Goal: Communication & Community: Share content

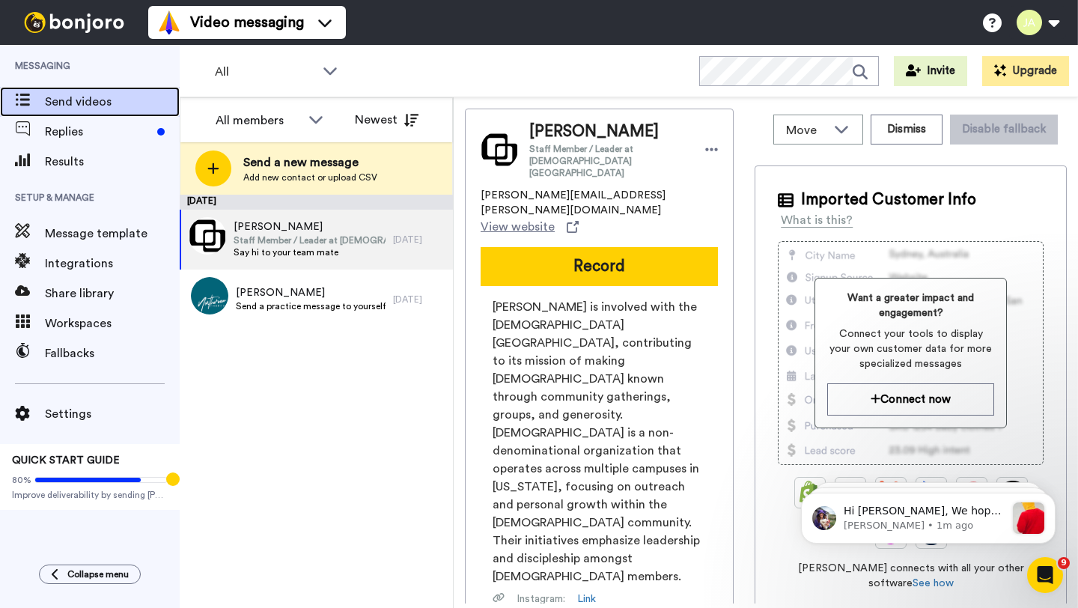
click at [71, 96] on span "Send videos" at bounding box center [112, 102] width 135 height 18
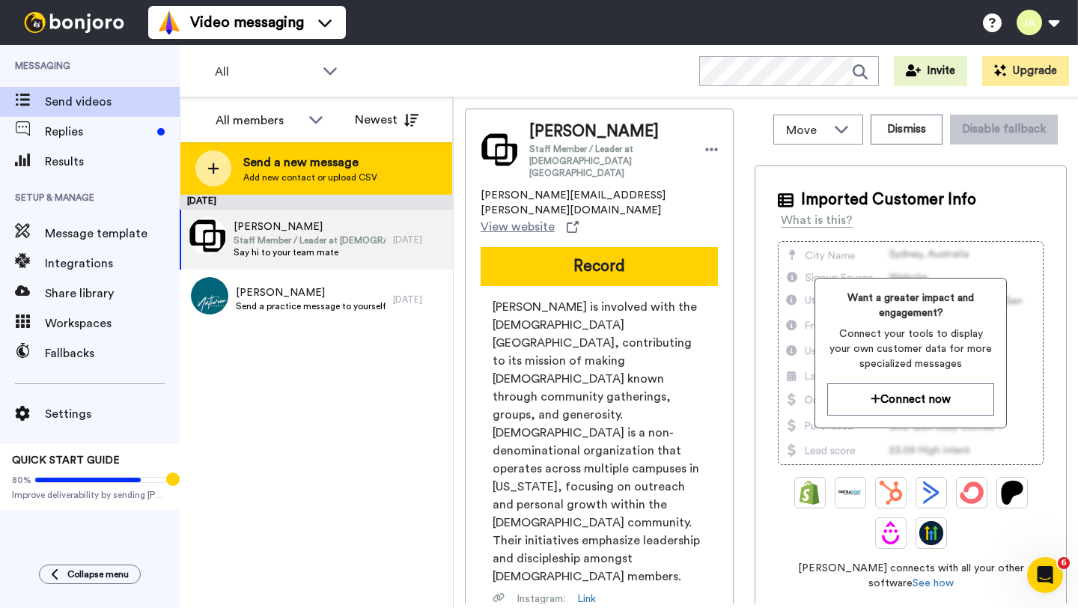
click at [371, 167] on span "Send a new message" at bounding box center [310, 163] width 134 height 18
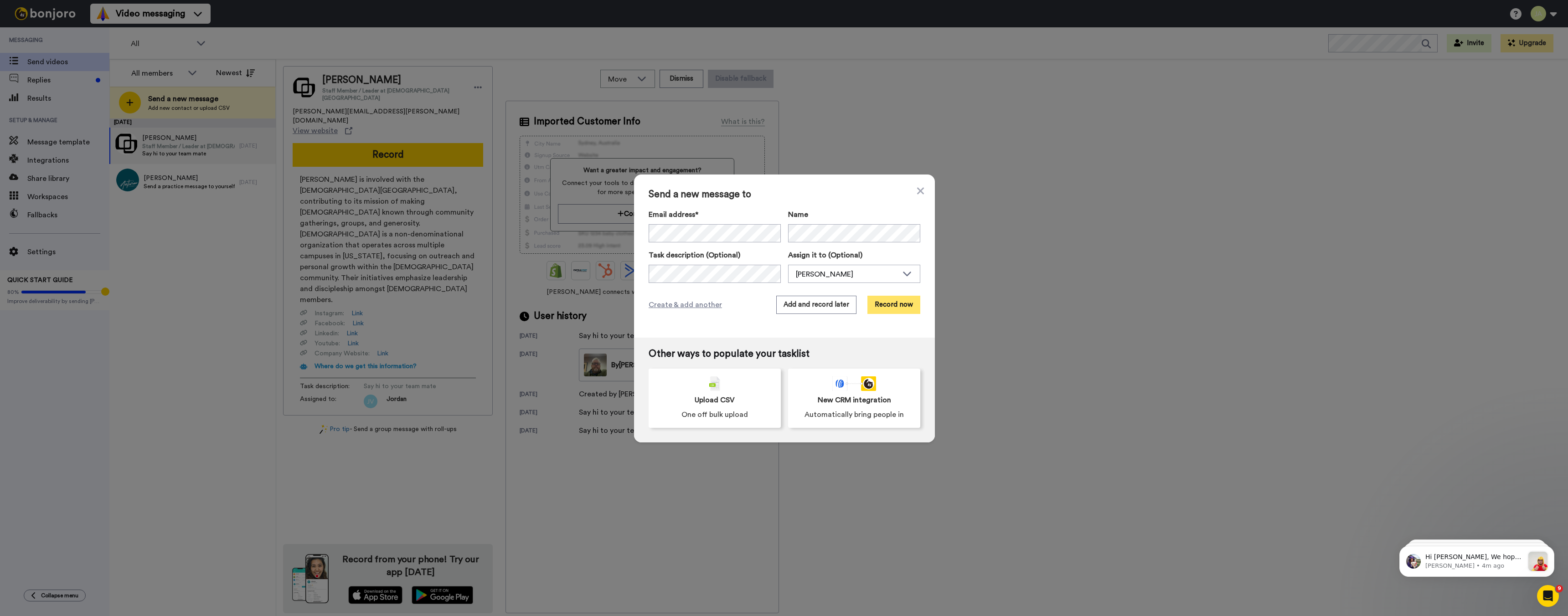
click at [656, 304] on button "Record now" at bounding box center [894, 305] width 53 height 18
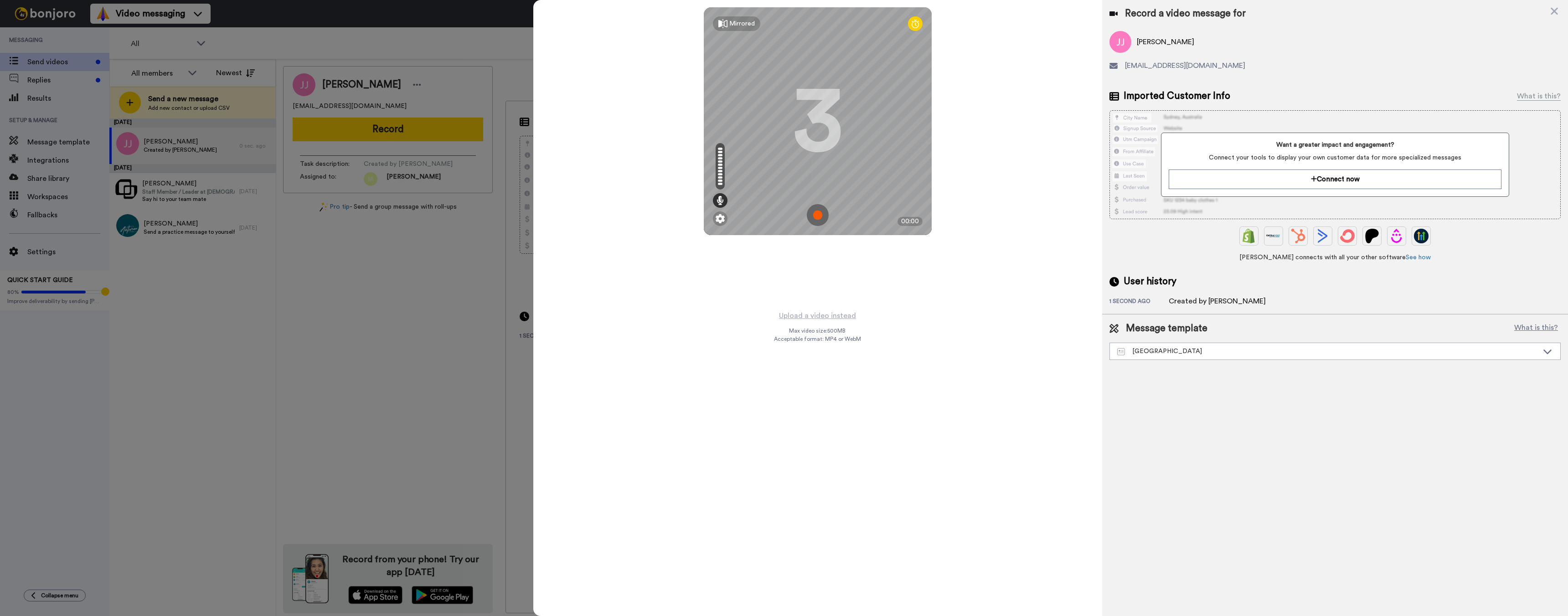
click at [656, 216] on img at bounding box center [817, 215] width 22 height 22
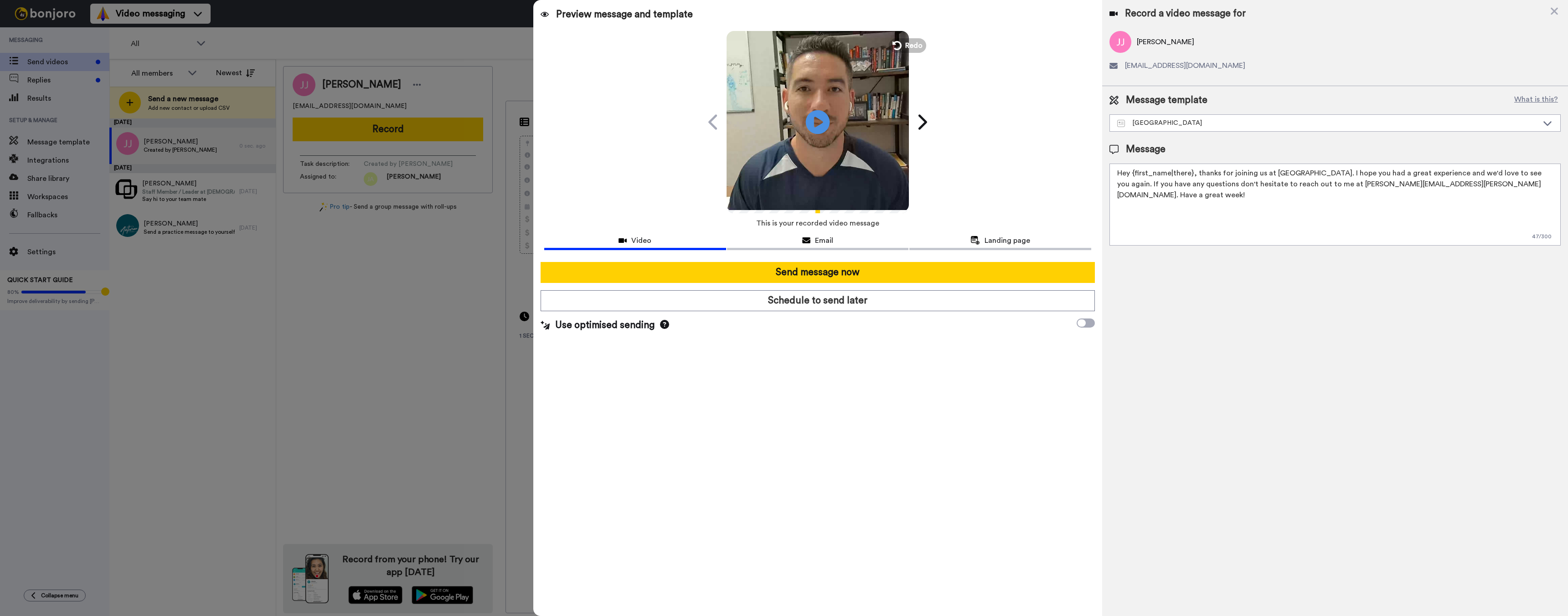
click at [656, 122] on icon "Play/Pause" at bounding box center [818, 122] width 24 height 43
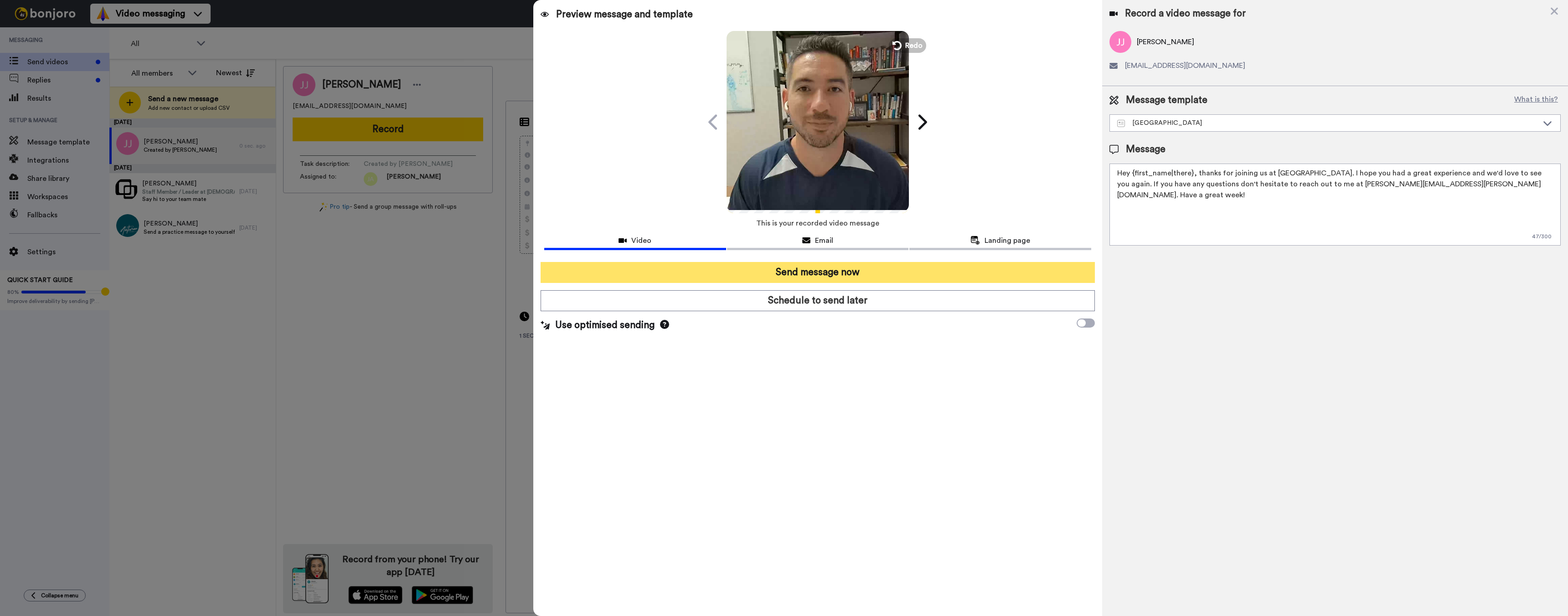
click at [656, 271] on button "Send message now" at bounding box center [817, 273] width 555 height 21
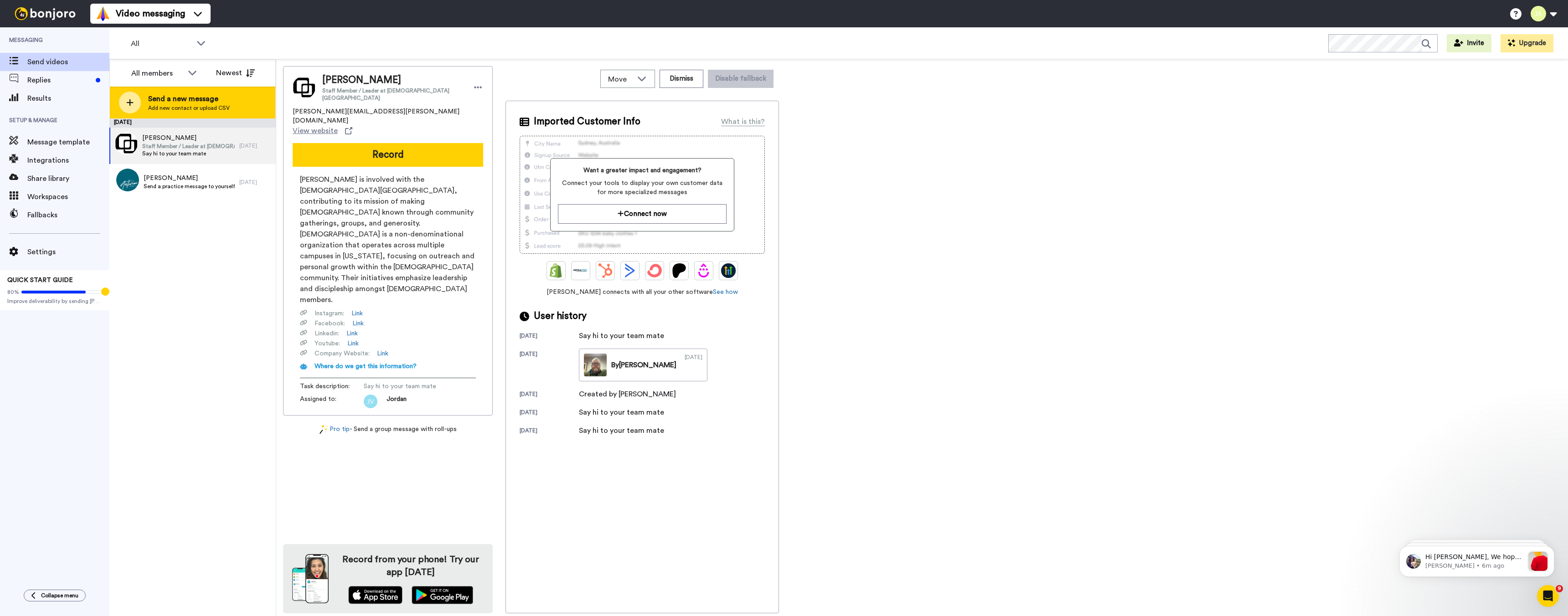
click at [196, 110] on span "Add new contact or upload CSV" at bounding box center [189, 108] width 82 height 7
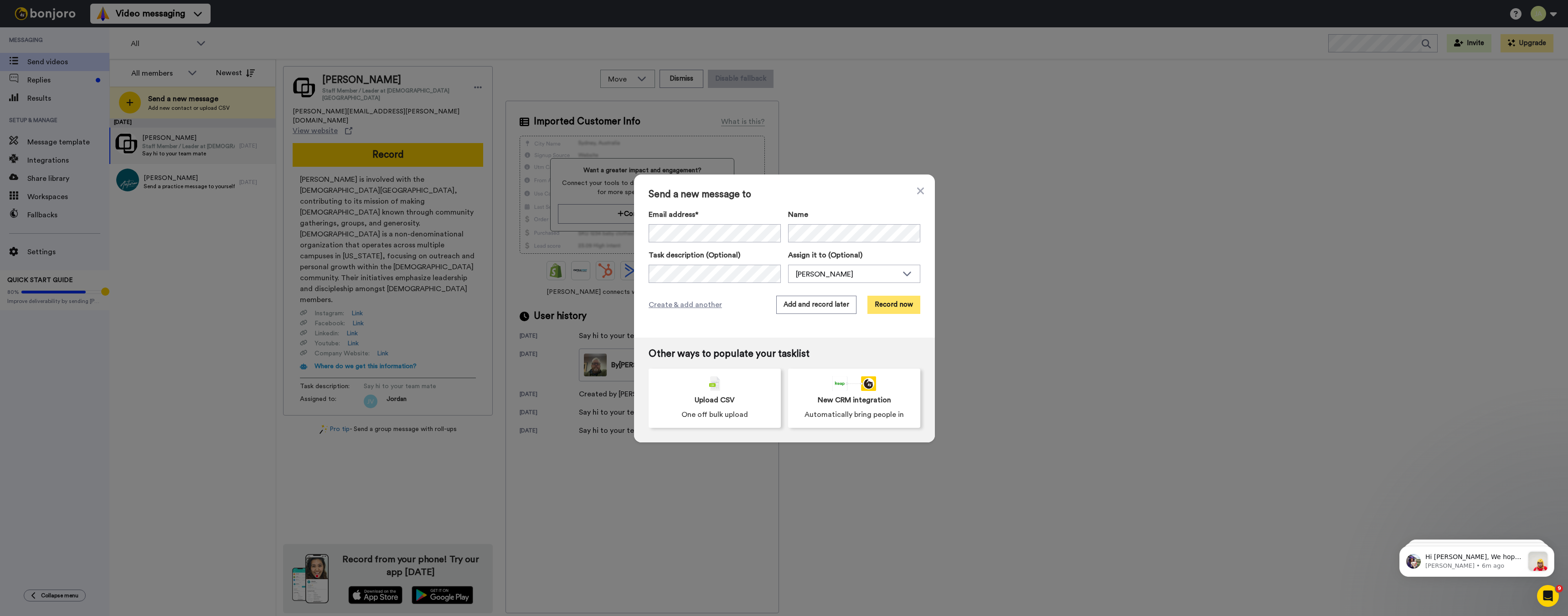
click at [891, 306] on button "Record now" at bounding box center [894, 305] width 53 height 18
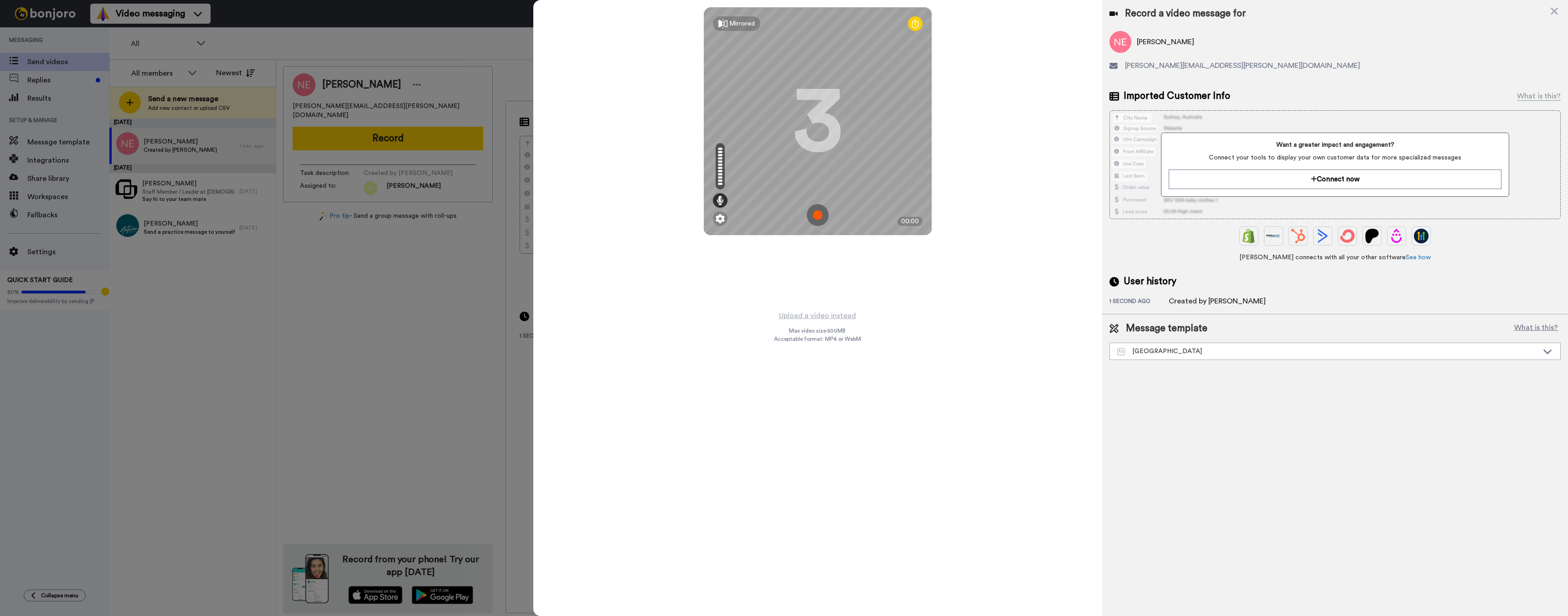
click at [820, 216] on img at bounding box center [817, 215] width 22 height 22
click at [817, 212] on img at bounding box center [817, 215] width 22 height 22
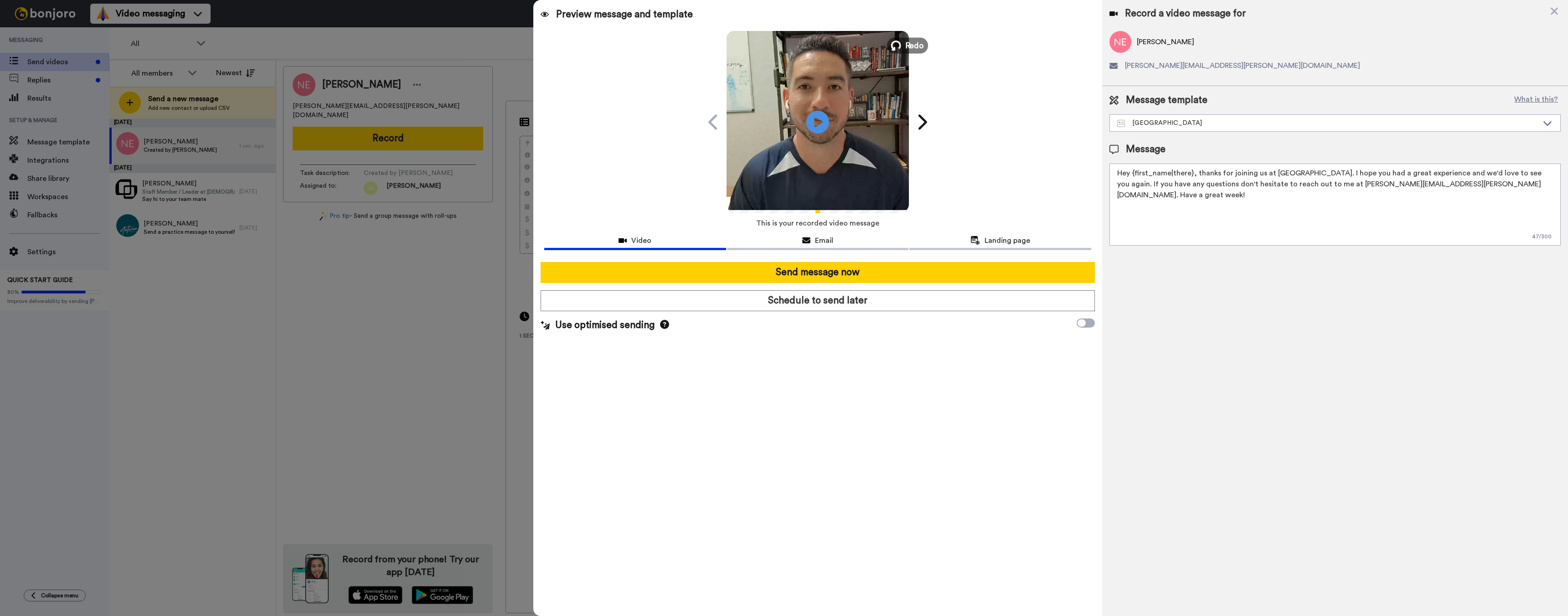
click at [914, 43] on span "Redo" at bounding box center [914, 44] width 19 height 12
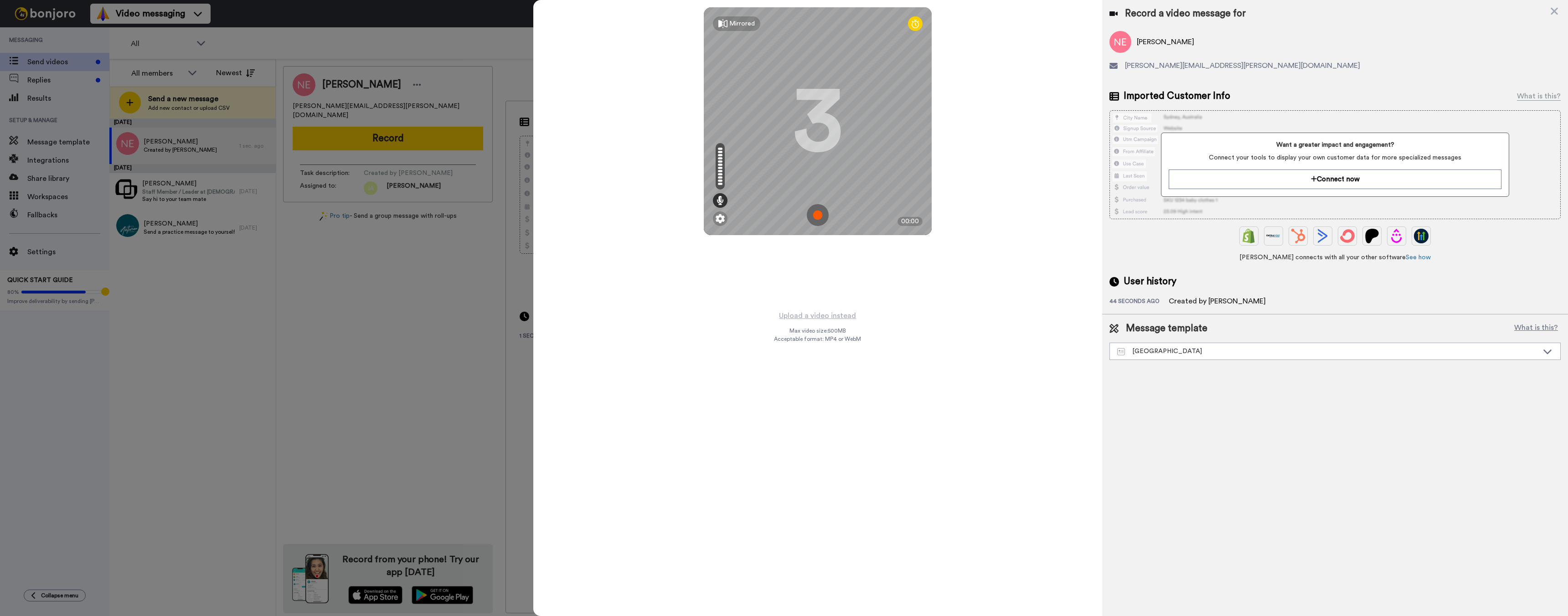
click at [819, 210] on img at bounding box center [817, 215] width 22 height 22
click at [819, 215] on img at bounding box center [817, 215] width 22 height 22
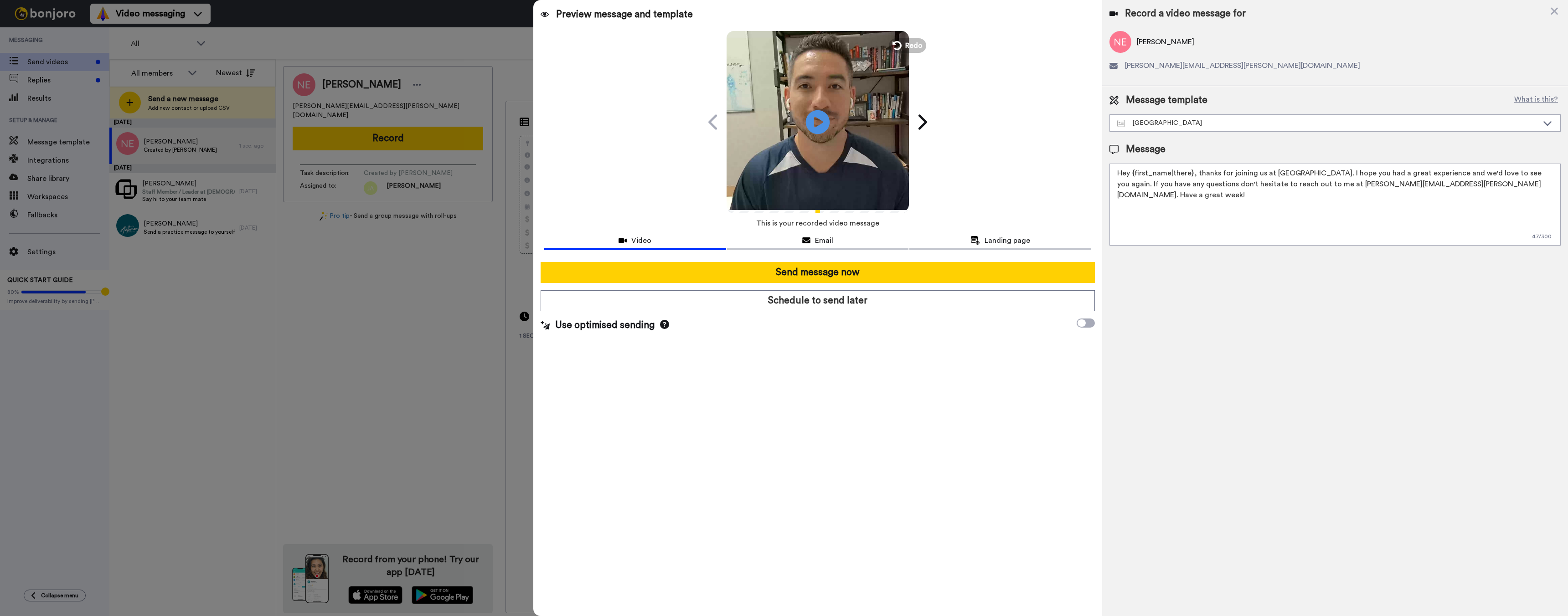
click at [821, 128] on icon at bounding box center [818, 122] width 24 height 24
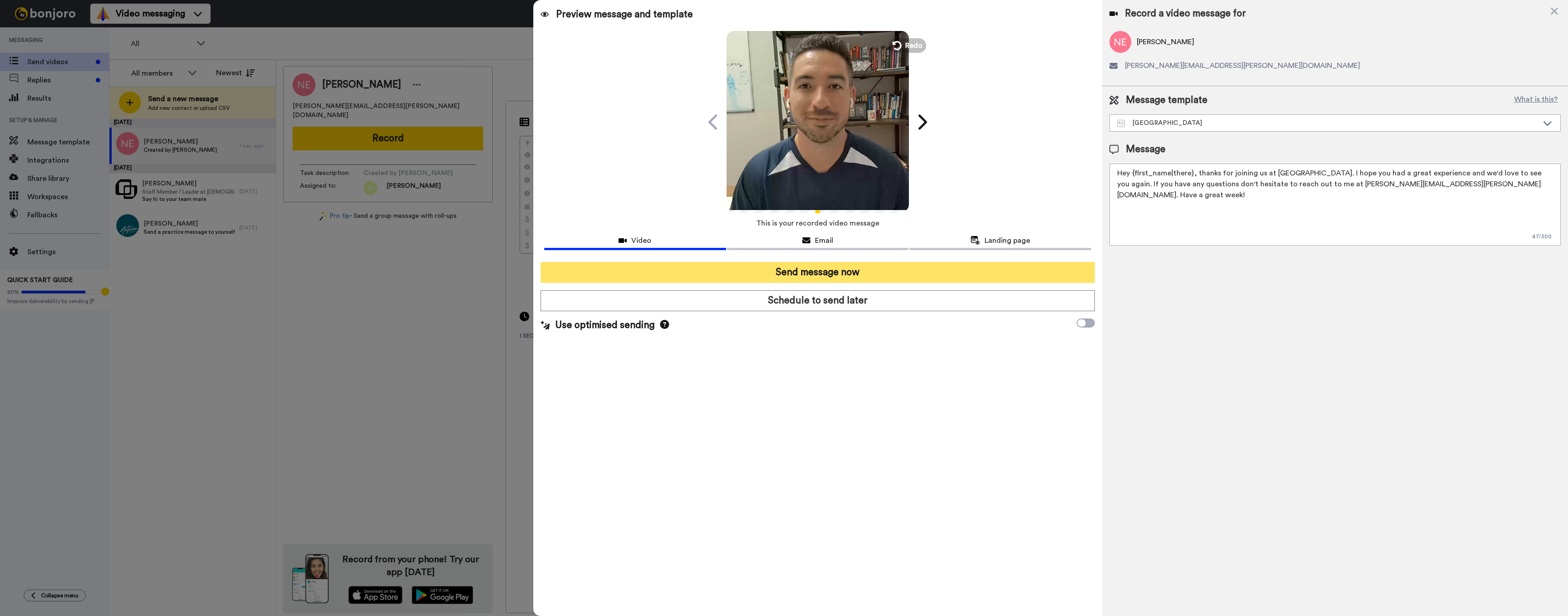
click at [861, 271] on button "Send message now" at bounding box center [817, 273] width 555 height 21
